Goal: Information Seeking & Learning: Learn about a topic

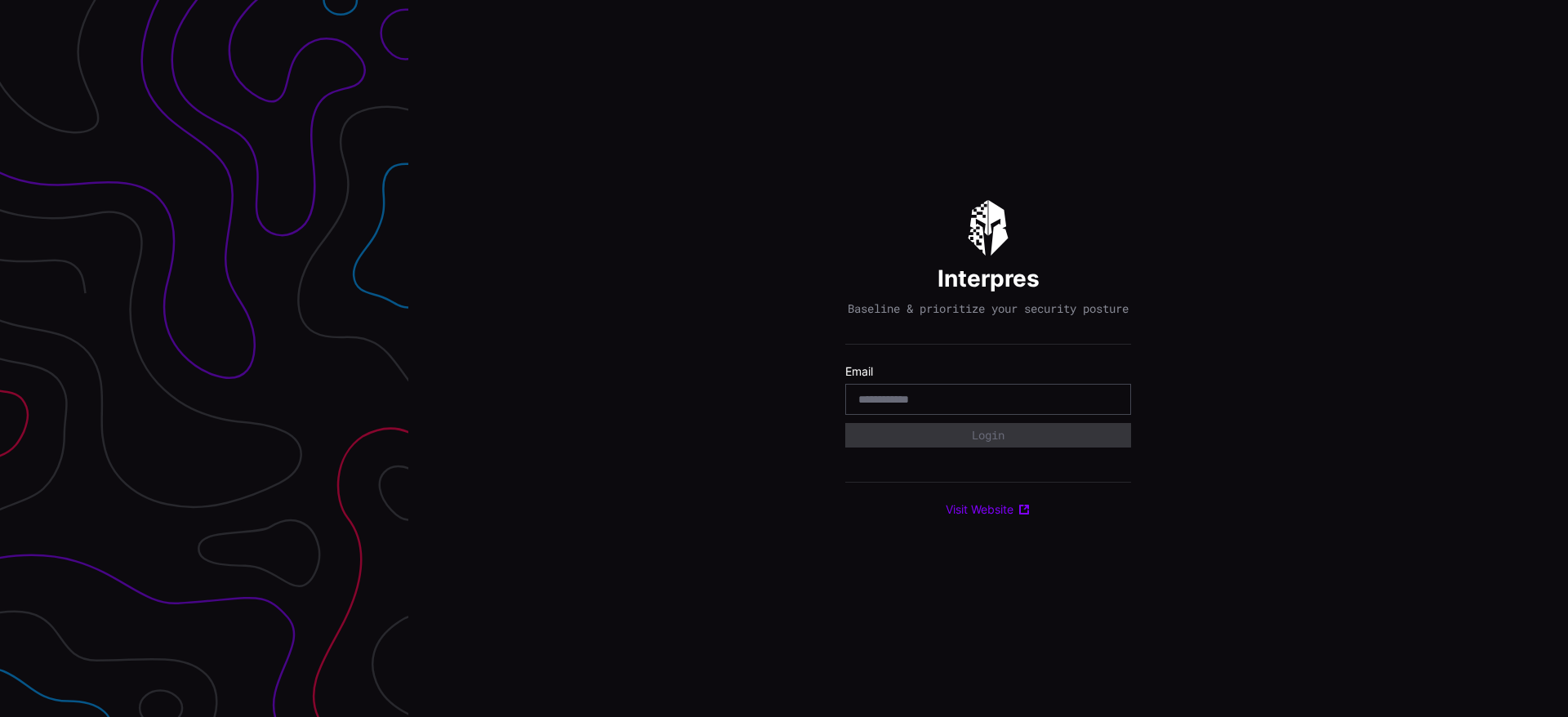
click at [934, 415] on div at bounding box center [988, 399] width 286 height 31
click at [892, 404] on input "email" at bounding box center [989, 399] width 260 height 15
type input "**********"
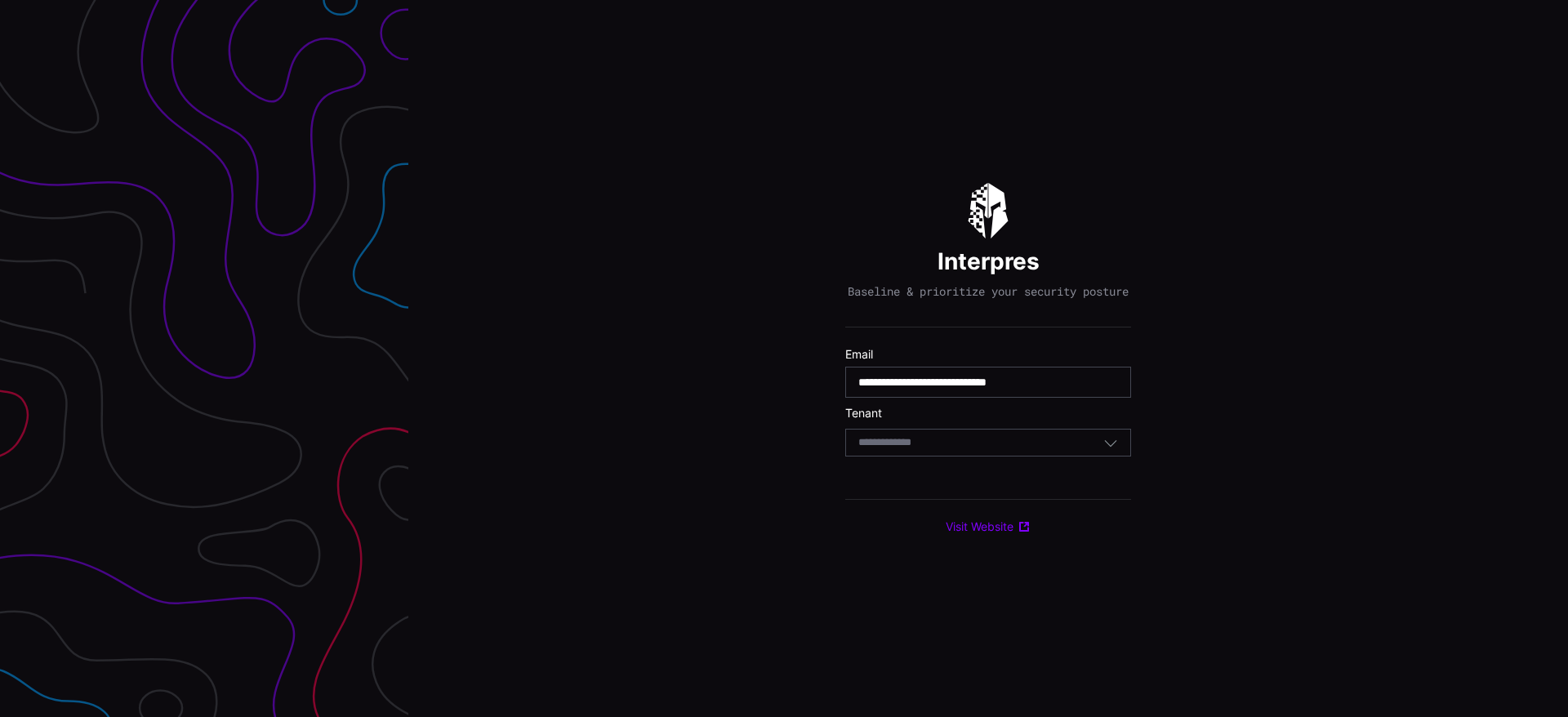
click at [948, 457] on div "Select Tenant" at bounding box center [988, 442] width 286 height 28
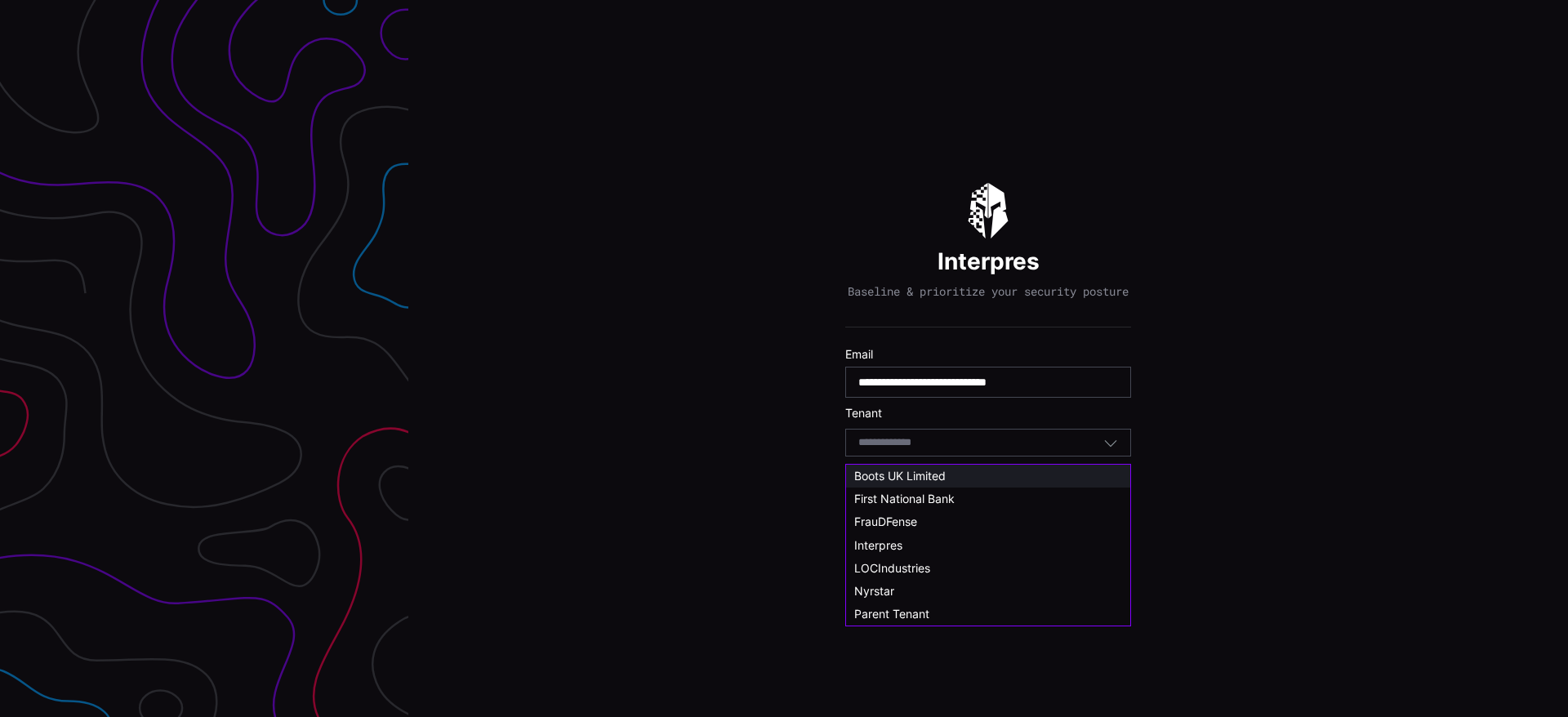
click at [925, 475] on span "Boots UK Limited" at bounding box center [900, 475] width 92 height 14
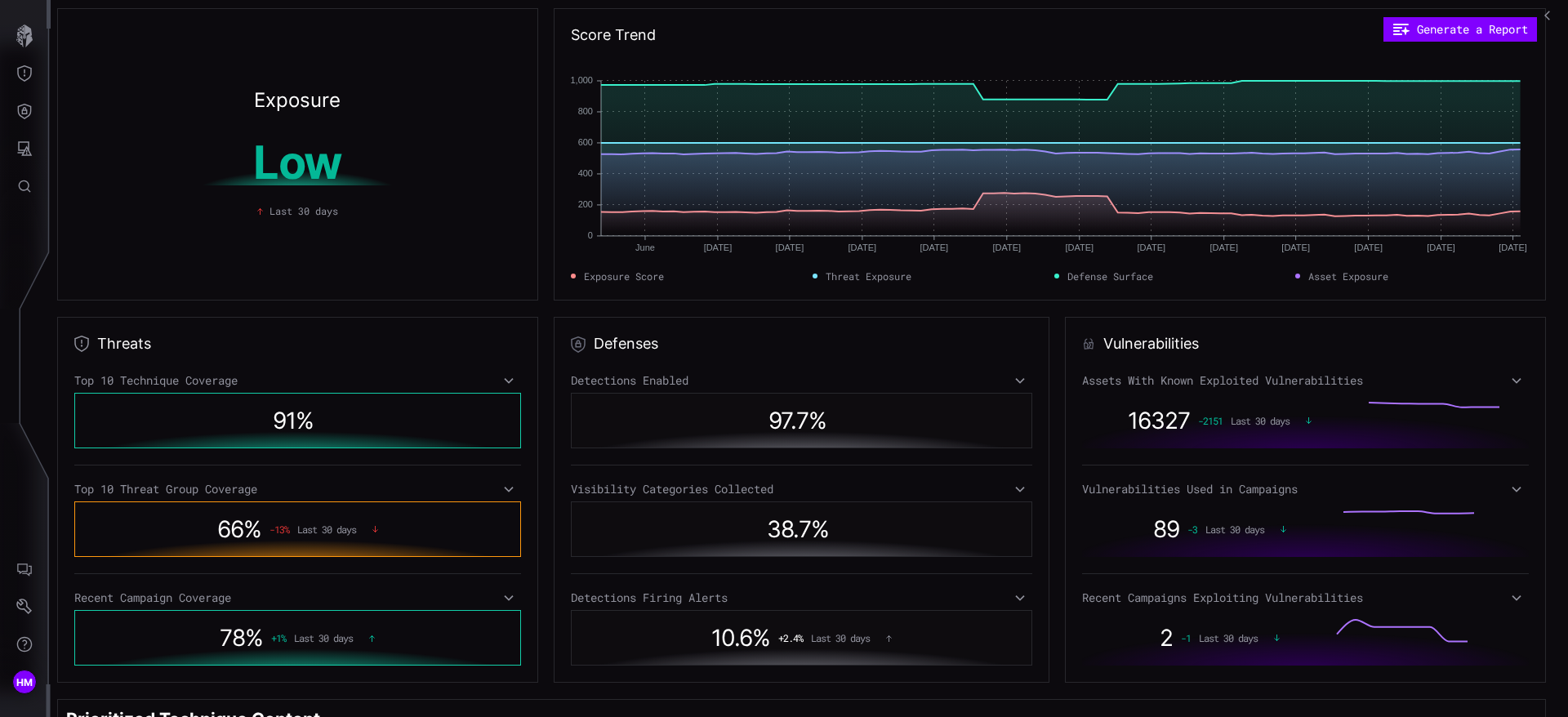
click at [412, 318] on div "Threats Top 10 Technique Coverage 91 % Top 10 Threat Group Coverage 66 % -13 % …" at bounding box center [298, 499] width 481 height 366
click at [504, 379] on icon at bounding box center [508, 381] width 9 height 6
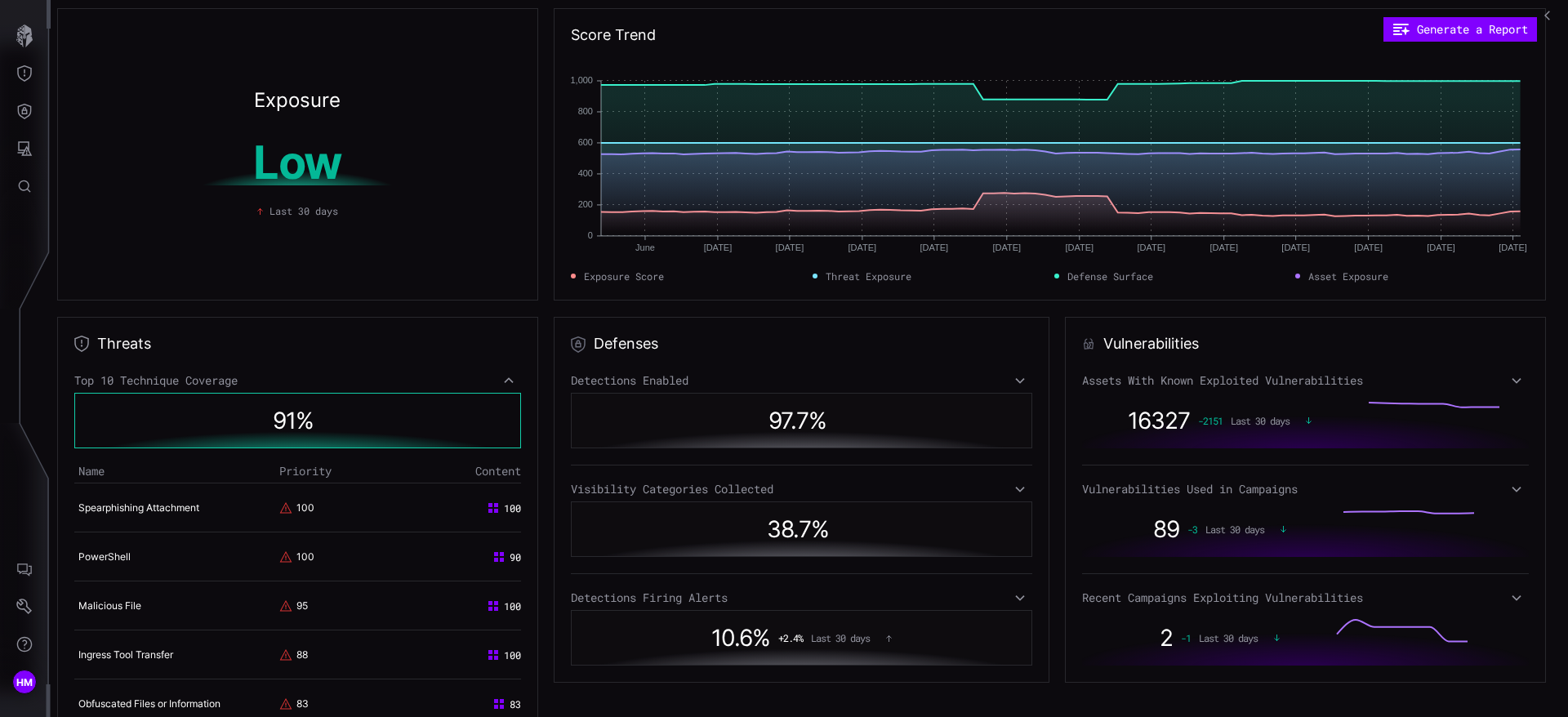
click at [503, 379] on icon at bounding box center [509, 381] width 12 height 13
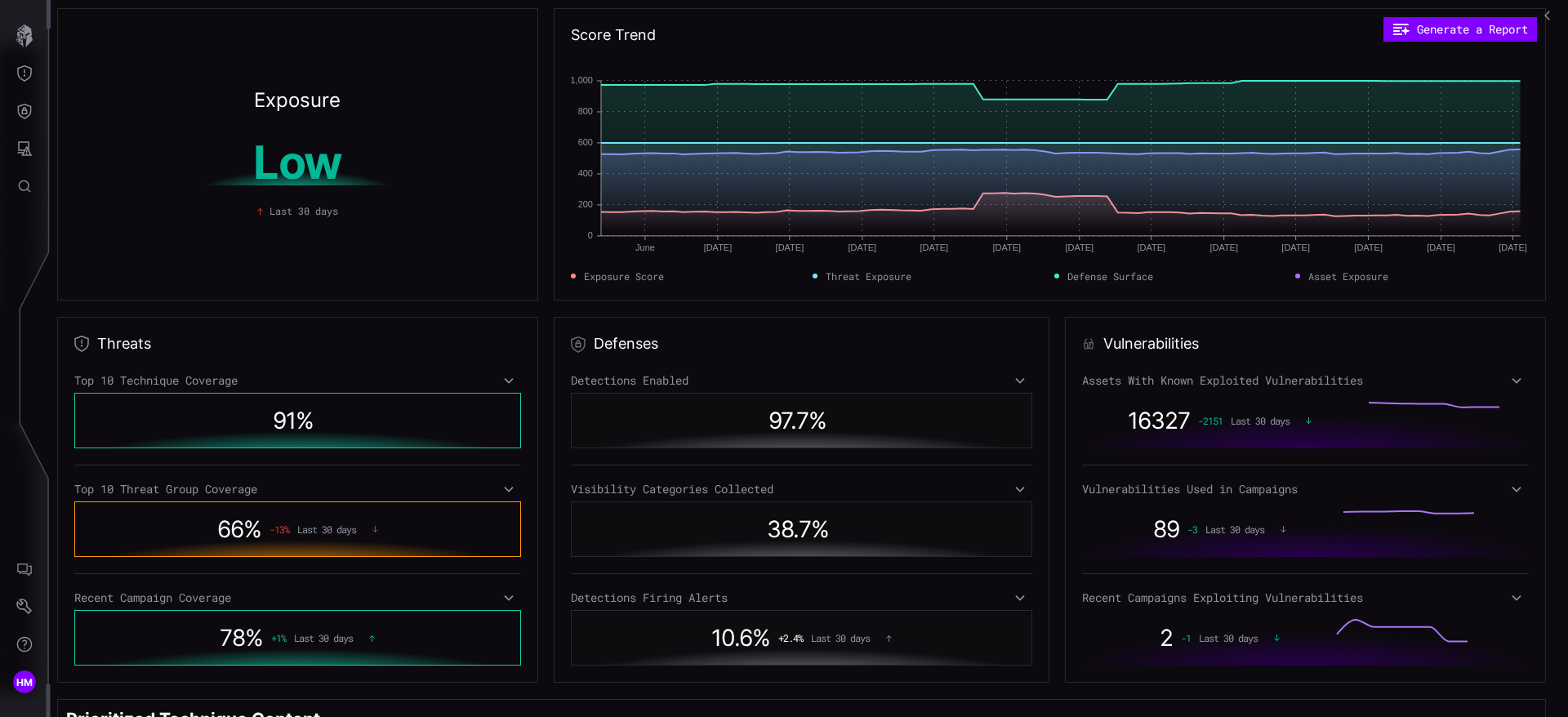
click at [505, 381] on icon at bounding box center [509, 381] width 12 height 13
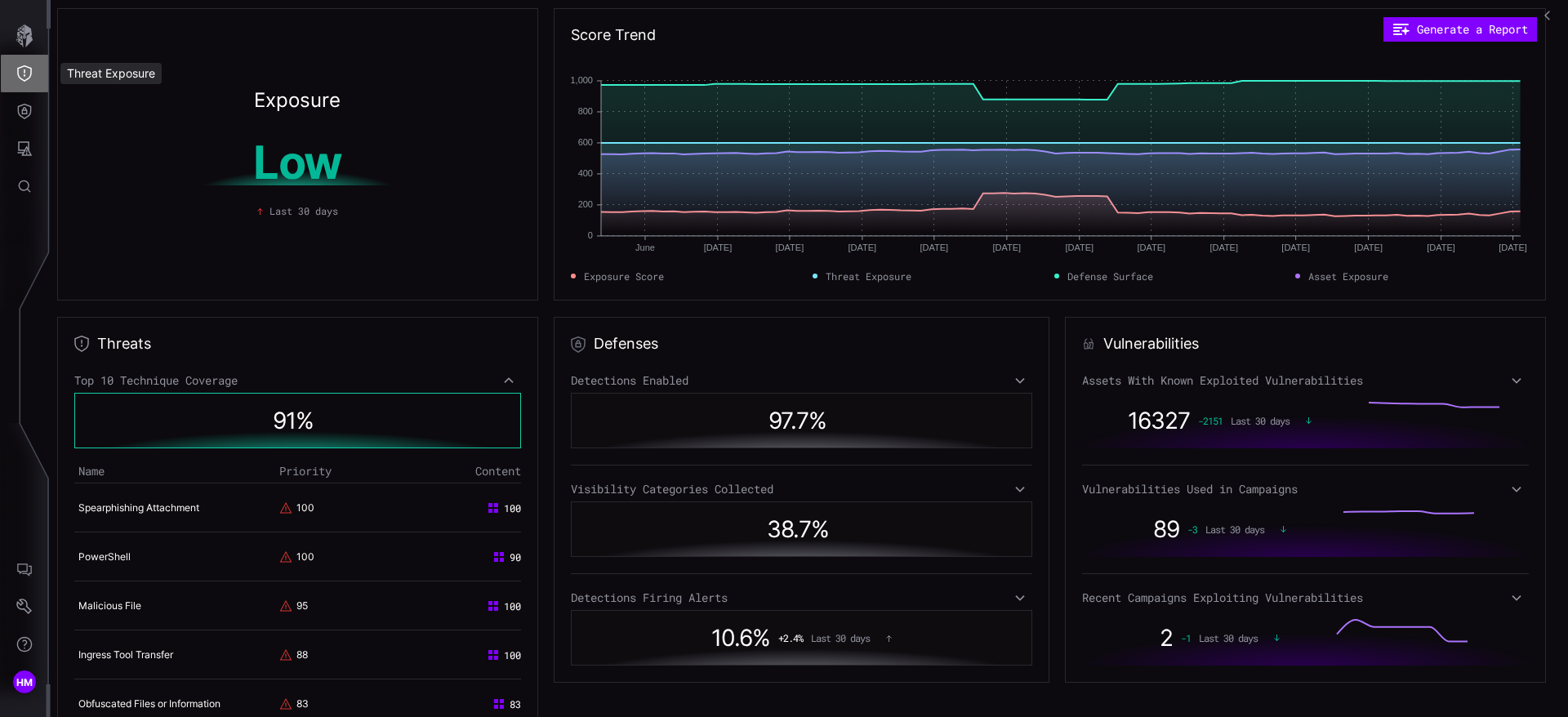
click at [19, 79] on icon "Threat Exposure" at bounding box center [25, 73] width 17 height 17
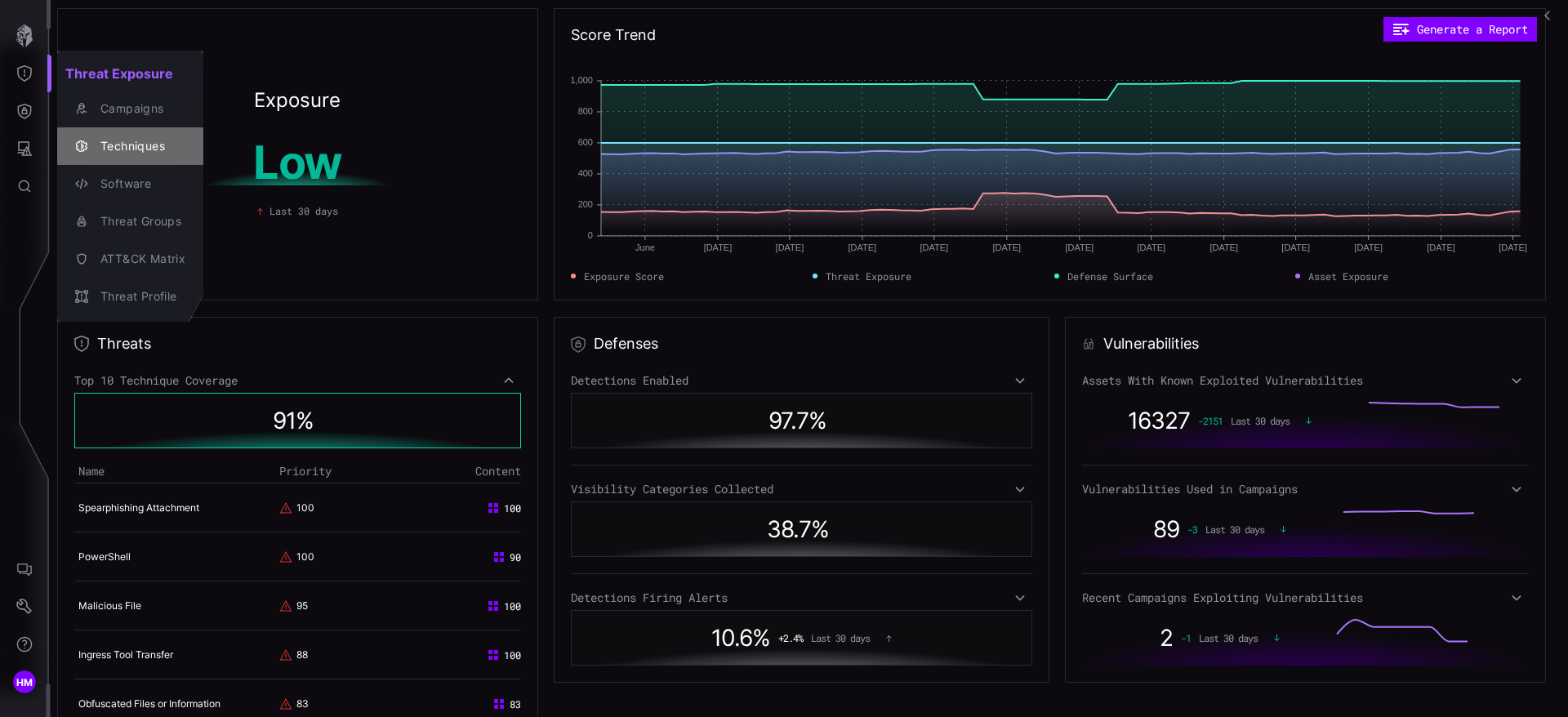
click at [110, 148] on div "Techniques" at bounding box center [139, 147] width 93 height 20
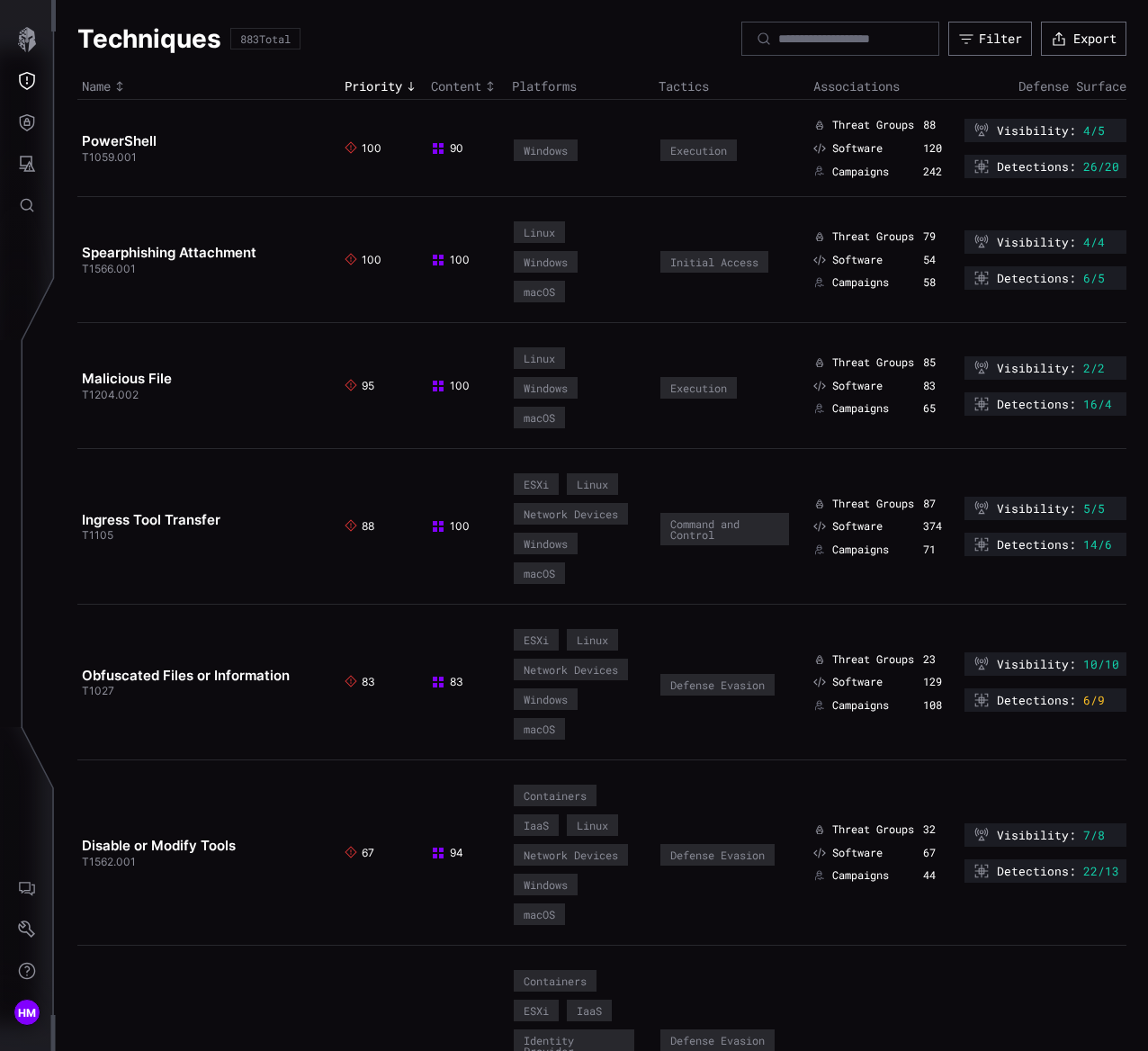
drag, startPoint x: 610, startPoint y: 0, endPoint x: 257, endPoint y: 344, distance: 492.9
click at [257, 344] on td "Malicious File T1204.002" at bounding box center [208, 386] width 263 height 126
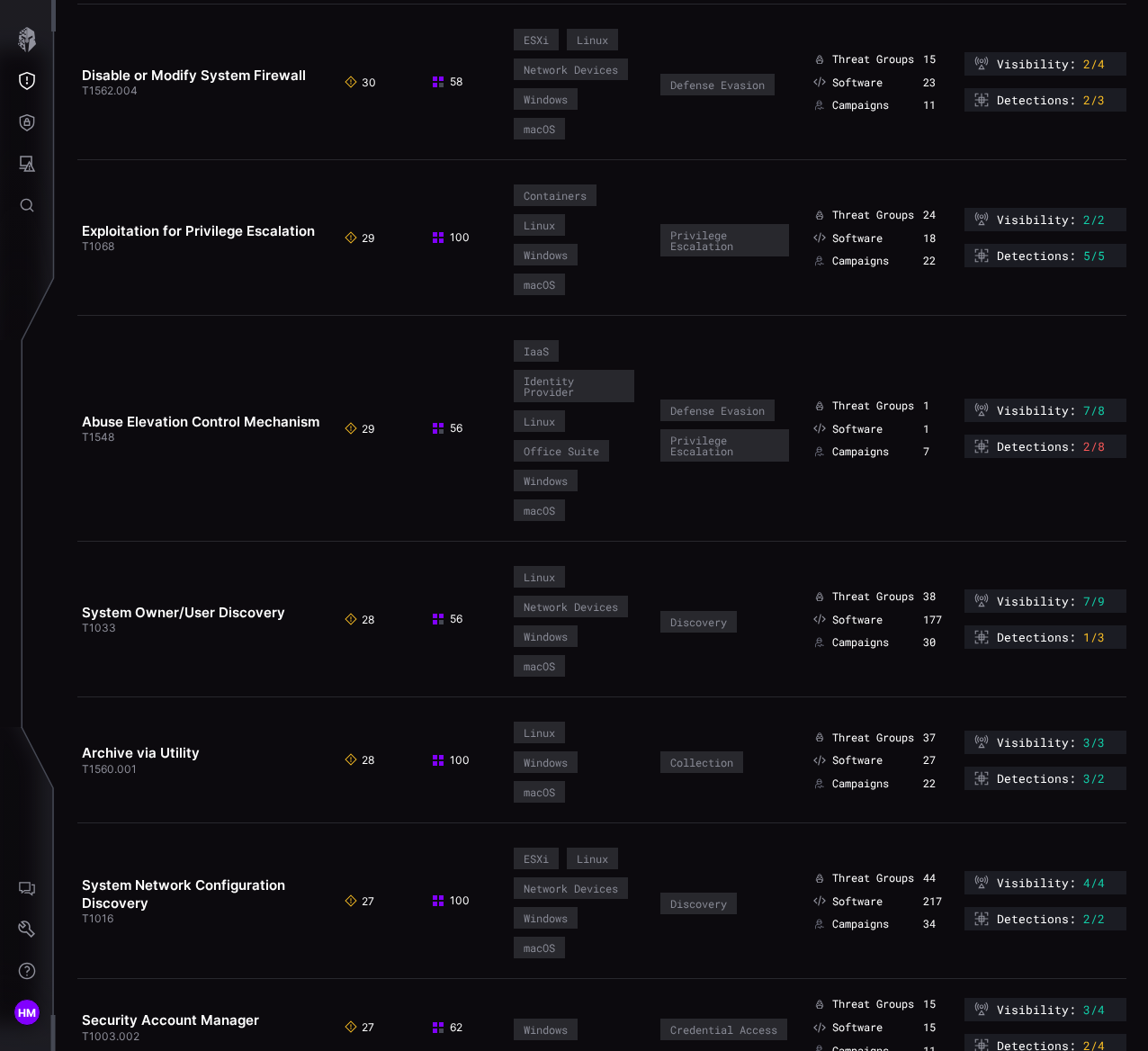
scroll to position [6609, 0]
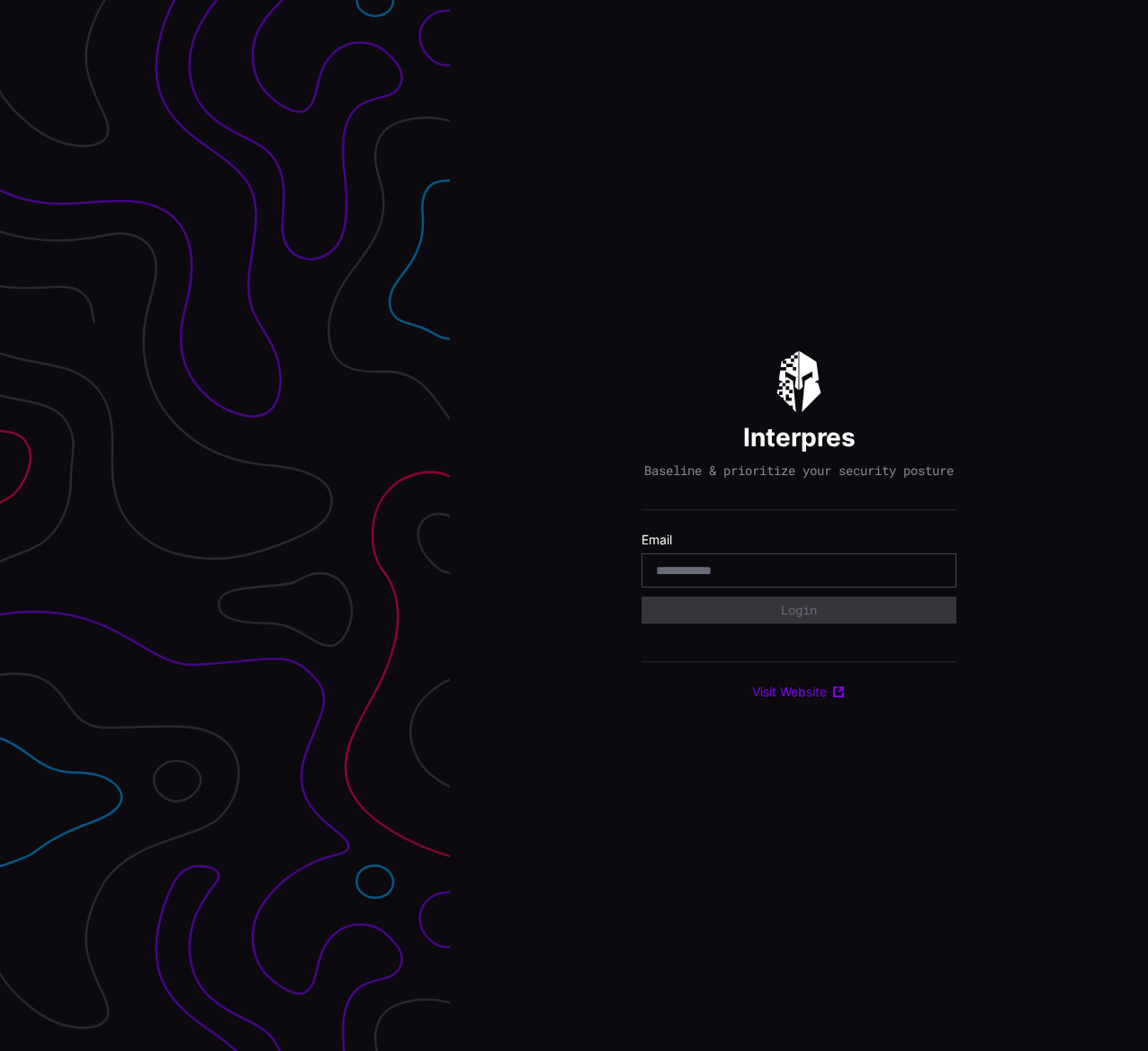
click at [738, 579] on input "email" at bounding box center [799, 571] width 287 height 17
type input "**********"
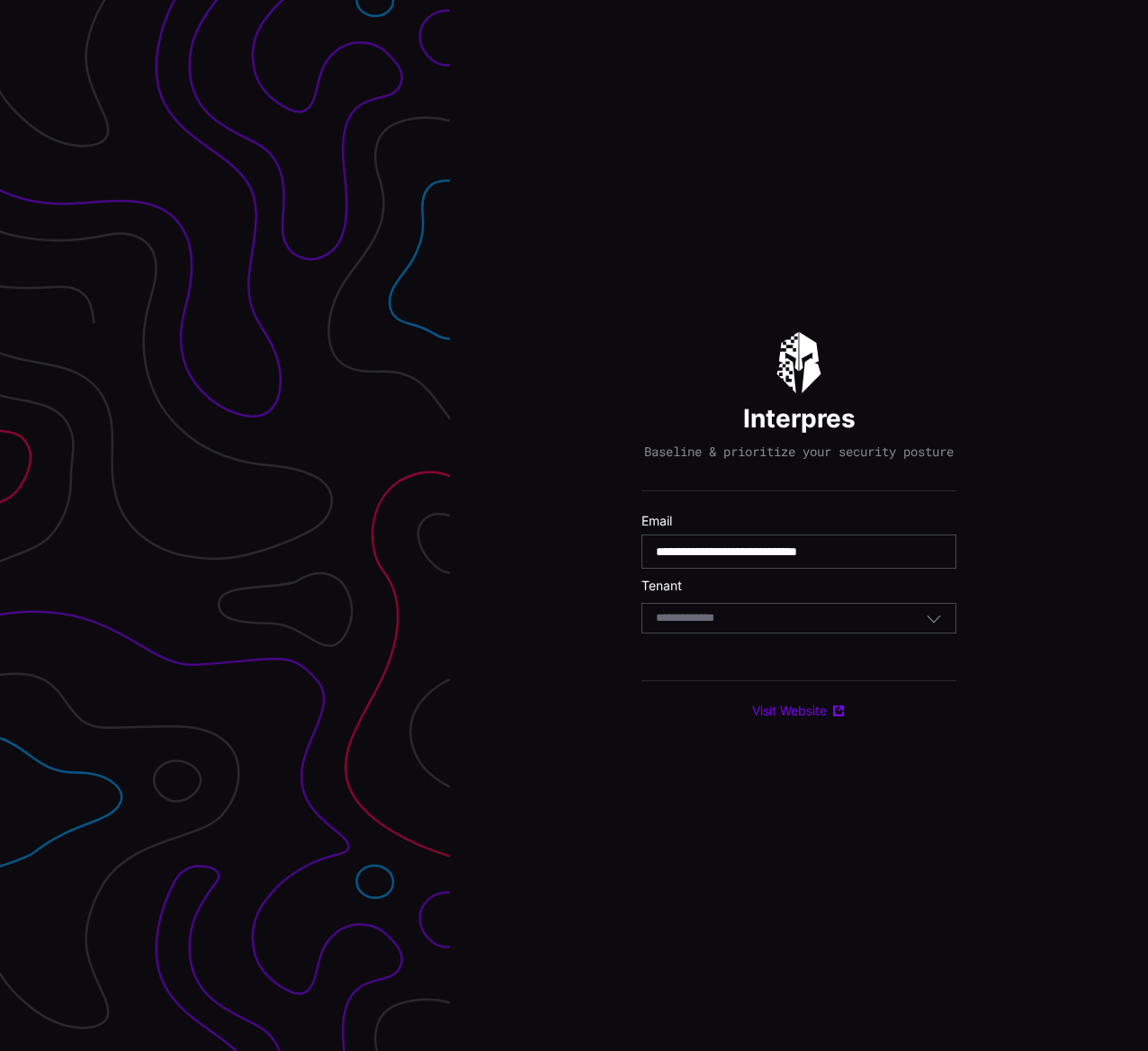
click at [799, 627] on div "Select Tenant" at bounding box center [791, 618] width 270 height 17
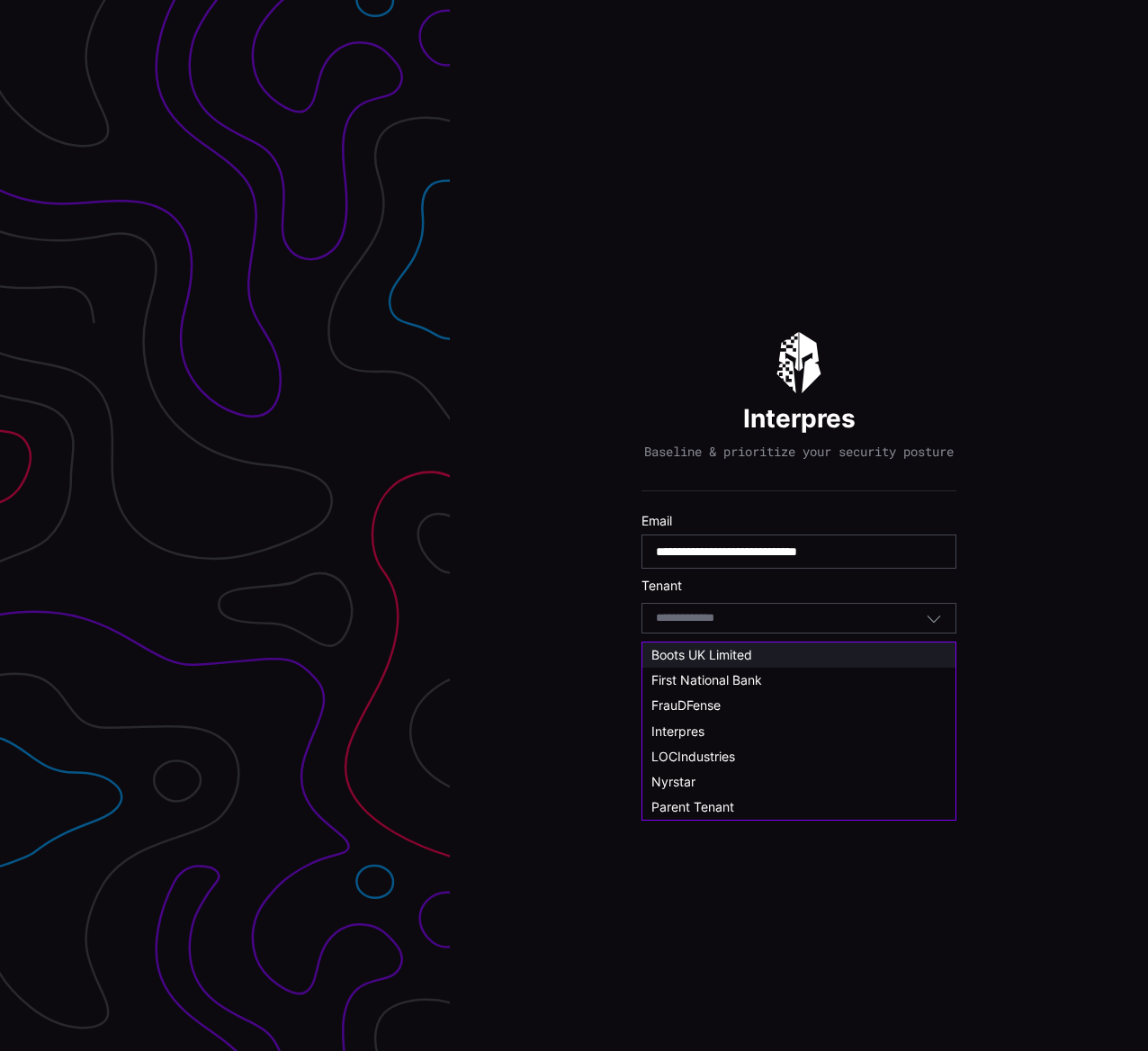
click at [752, 665] on div "Boots UK Limited" at bounding box center [799, 655] width 313 height 25
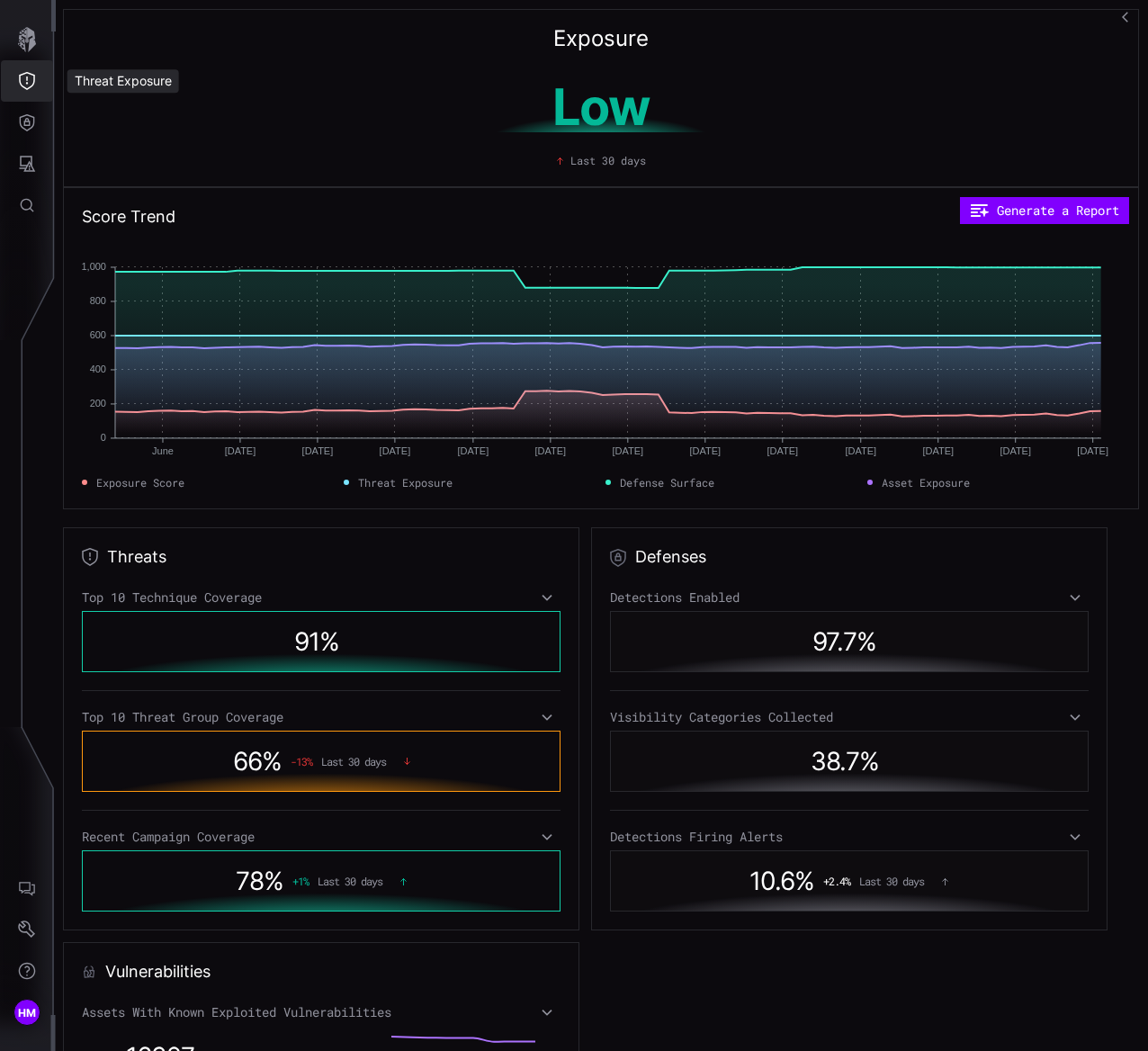
click at [22, 79] on icon "Threat Exposure" at bounding box center [28, 81] width 18 height 18
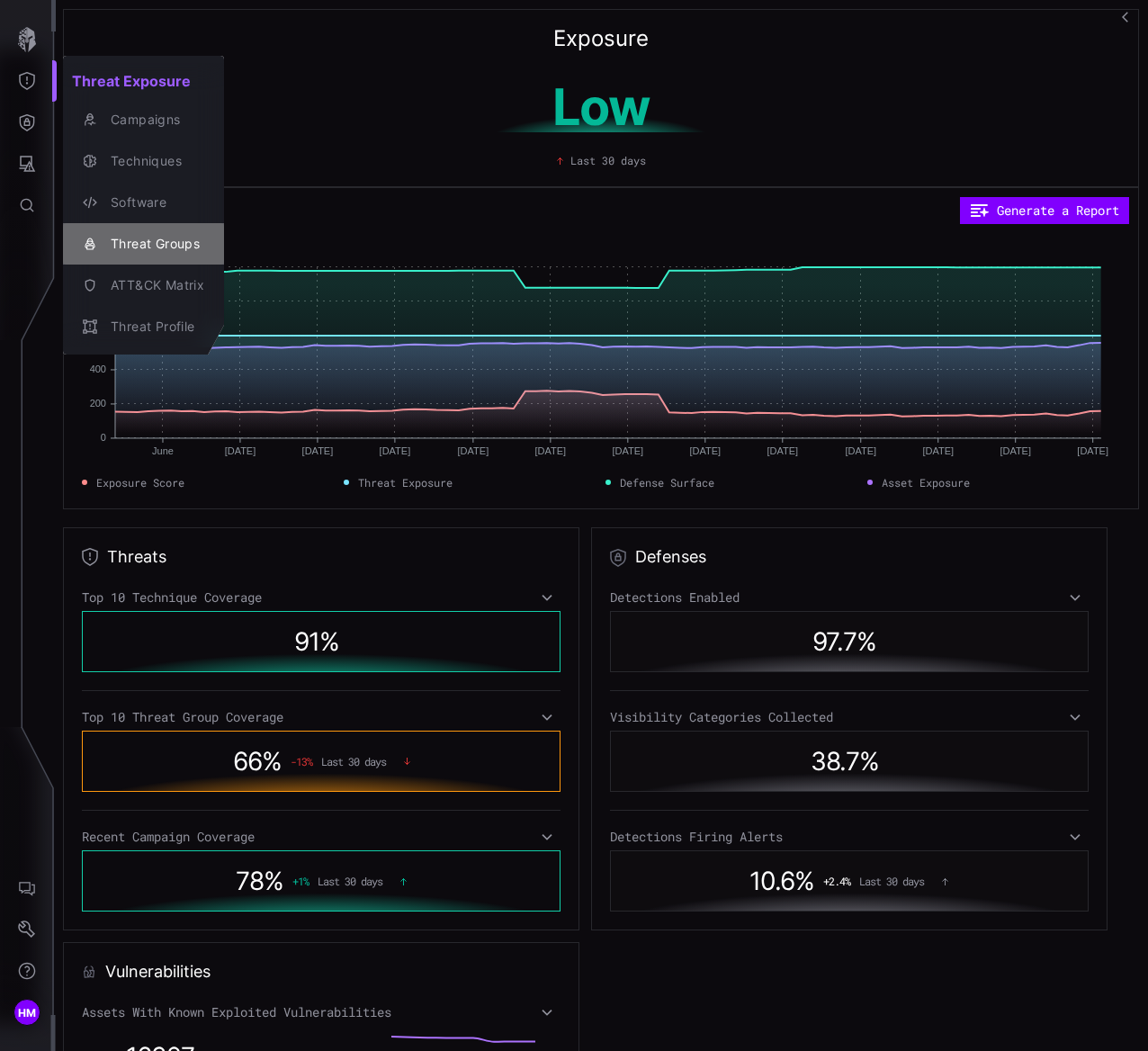
click at [137, 245] on div "Threat Groups" at bounding box center [153, 244] width 103 height 22
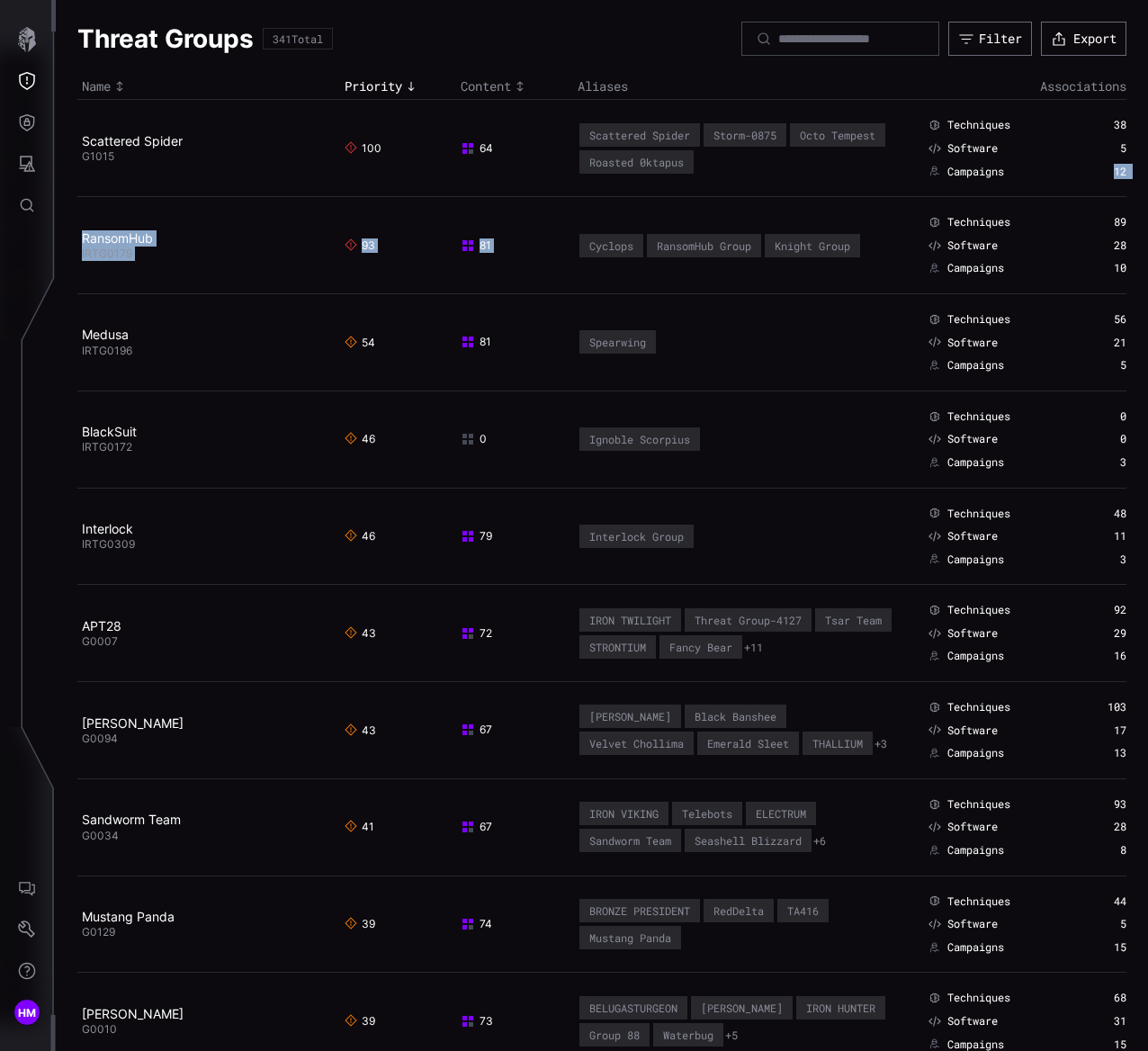
drag, startPoint x: 558, startPoint y: 210, endPoint x: 1069, endPoint y: 172, distance: 512.4
